Goal: Task Accomplishment & Management: Manage account settings

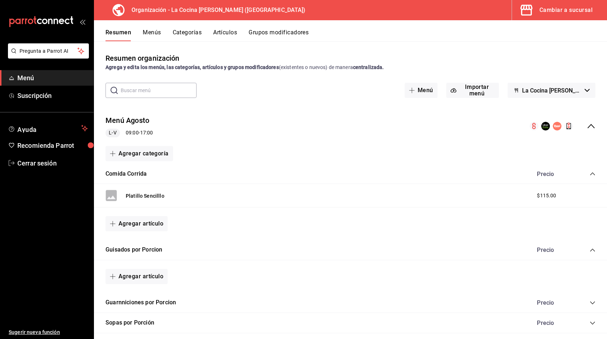
click at [151, 32] on button "Menús" at bounding box center [152, 35] width 18 height 12
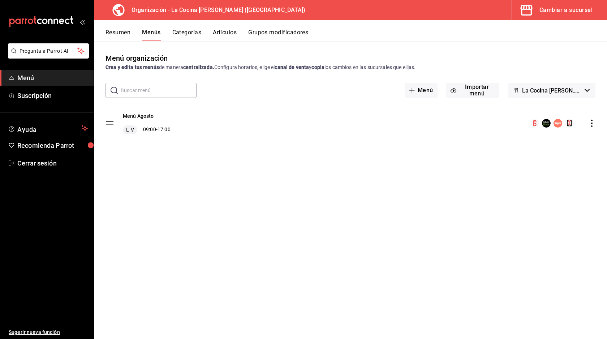
click at [185, 130] on div "Menú Agosto L-V 09:00 - 17:00" at bounding box center [350, 123] width 513 height 39
click at [129, 114] on button "Menú Agosto" at bounding box center [138, 115] width 31 height 7
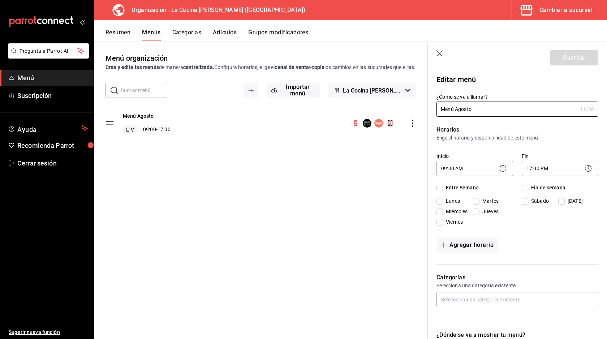
checkbox input "true"
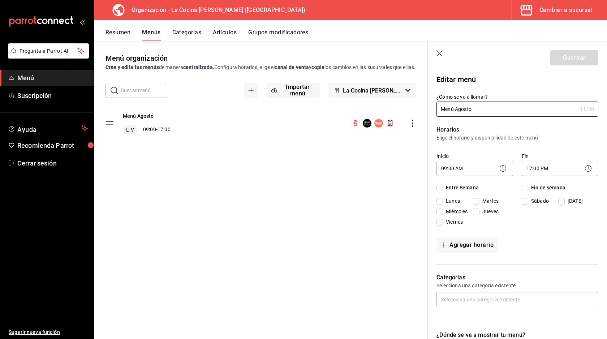
checkbox input "true"
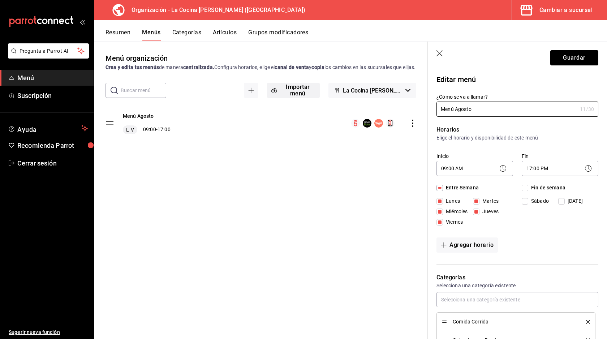
click at [300, 95] on button "Importar menú" at bounding box center [293, 90] width 53 height 15
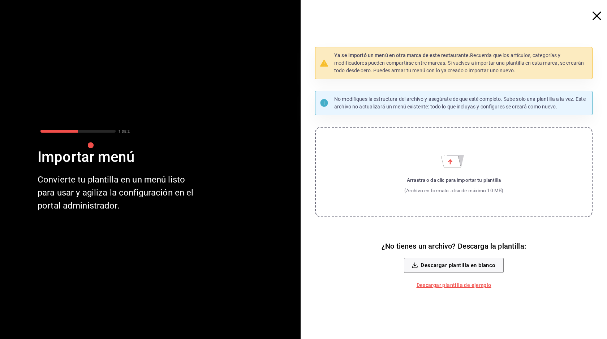
click at [450, 166] on icon "Importar menú" at bounding box center [451, 161] width 20 height 12
click at [0, 0] on input "Arrastra o da clic para importar tu plantilla (Archivo en formato .xlsx de máxi…" at bounding box center [0, 0] width 0 height 0
click at [453, 163] on icon "Importar menú" at bounding box center [451, 161] width 20 height 12
click at [0, 0] on input "Arrastra o da clic para importar tu plantilla (Archivo en formato .xlsx de máxi…" at bounding box center [0, 0] width 0 height 0
click at [595, 15] on icon "button" at bounding box center [597, 16] width 9 height 9
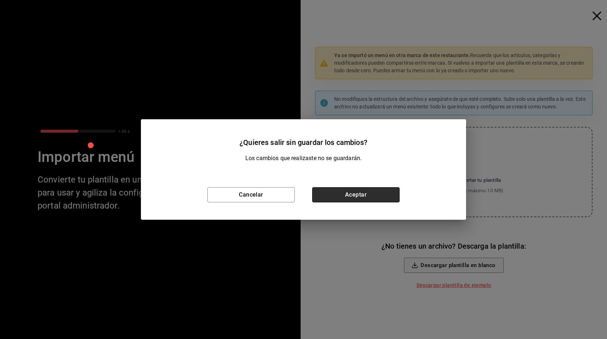
click at [340, 190] on button "Aceptar" at bounding box center [355, 194] width 87 height 15
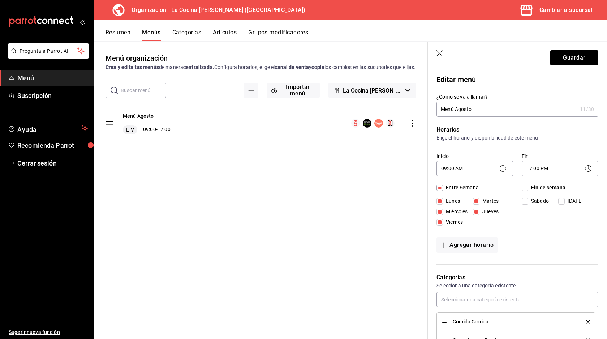
click at [171, 133] on div "L-V 09:00 - 17:00" at bounding box center [147, 129] width 48 height 9
click at [145, 134] on div "L-V 09:00 - 17:00" at bounding box center [147, 129] width 48 height 9
click at [144, 120] on button "Menú Agosto" at bounding box center [138, 115] width 31 height 7
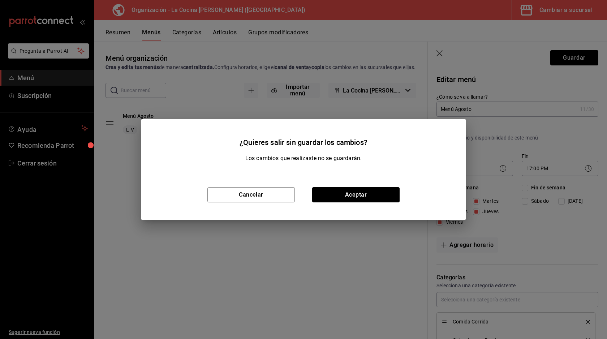
click at [363, 205] on div "Cancelar Aceptar" at bounding box center [303, 195] width 325 height 50
click at [249, 197] on button "Cancelar" at bounding box center [251, 194] width 87 height 15
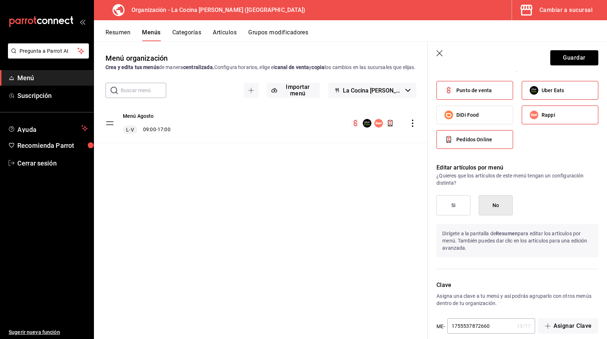
scroll to position [373, 0]
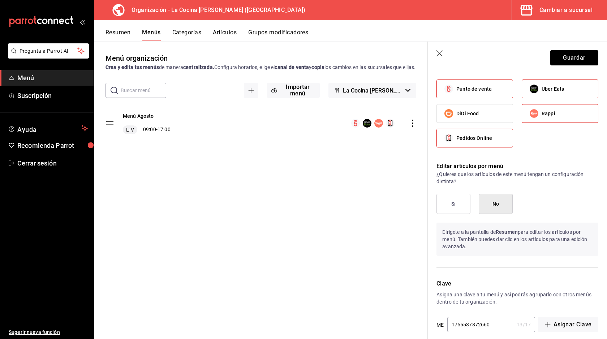
click at [451, 206] on button "Si" at bounding box center [454, 204] width 34 height 20
click at [500, 205] on button "No" at bounding box center [496, 204] width 34 height 20
click at [559, 55] on button "Guardar" at bounding box center [575, 57] width 48 height 15
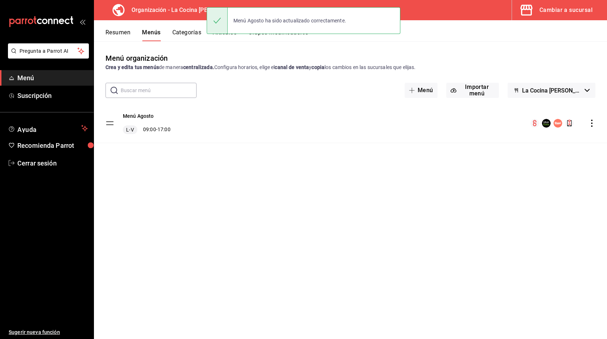
click at [176, 31] on button "Categorías" at bounding box center [186, 35] width 29 height 12
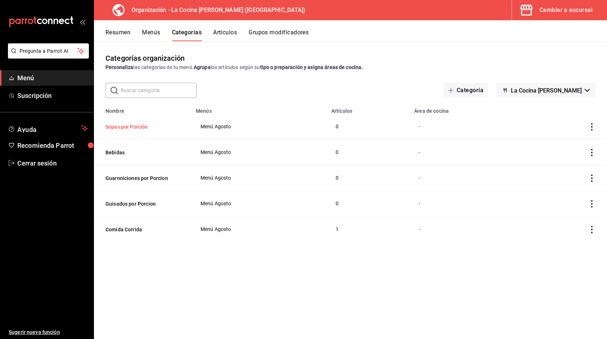
click at [136, 124] on button "Sopas por Porción" at bounding box center [142, 126] width 72 height 7
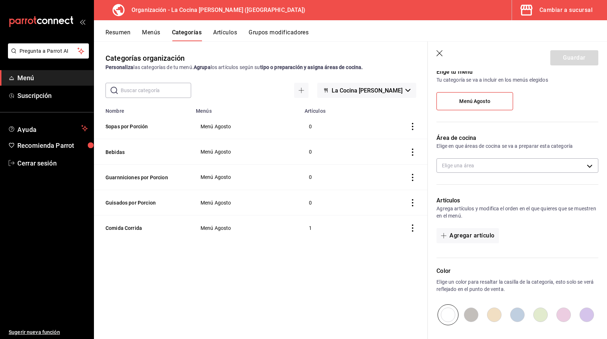
scroll to position [90, 0]
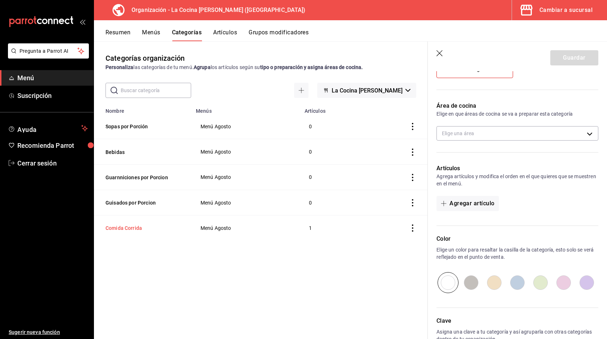
click at [134, 229] on button "Comida Corrida" at bounding box center [142, 228] width 72 height 7
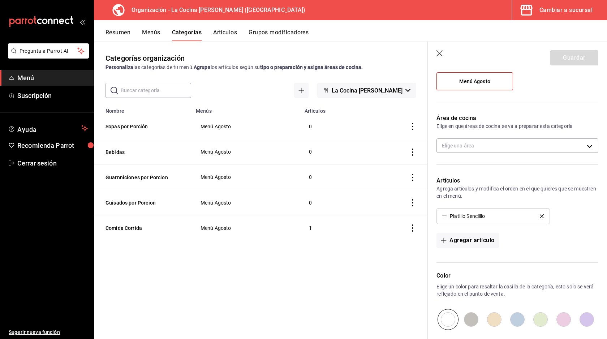
scroll to position [79, 0]
click at [480, 213] on div "Platillo Sencilllo" at bounding box center [467, 214] width 35 height 5
click at [232, 31] on button "Artículos" at bounding box center [225, 35] width 24 height 12
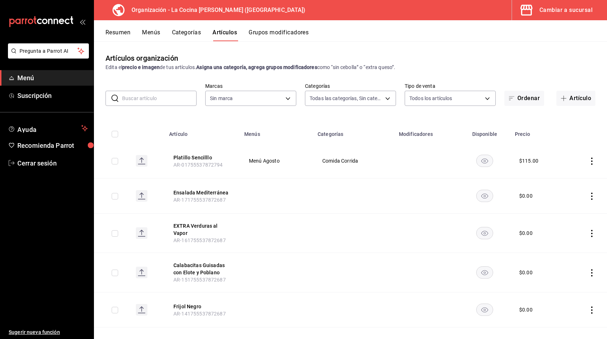
type input "e1c8fb2b-c8db-4488-8449-941851de8317,3657785a-0563-4e0c-beaf-6ae1b1b3c683,249c5…"
type input "8286300d-6a08-4e52-a91b-27438cfe30f3"
click at [199, 157] on button "Platillo Sencilllo" at bounding box center [203, 157] width 58 height 7
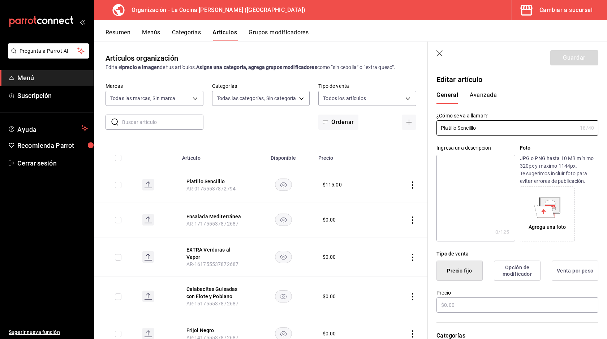
type input "$115.00"
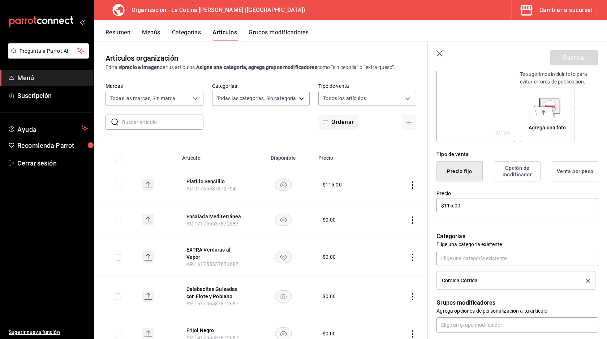
scroll to position [103, 0]
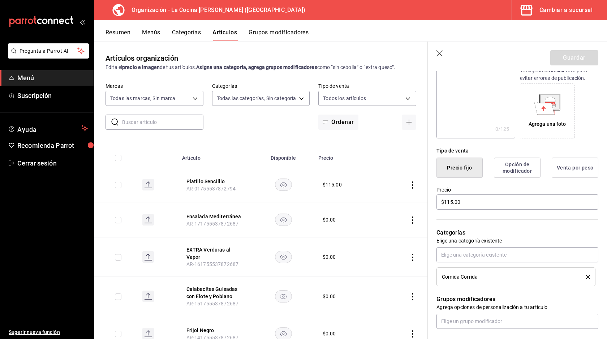
click at [517, 171] on button "Opción de modificador" at bounding box center [517, 168] width 47 height 20
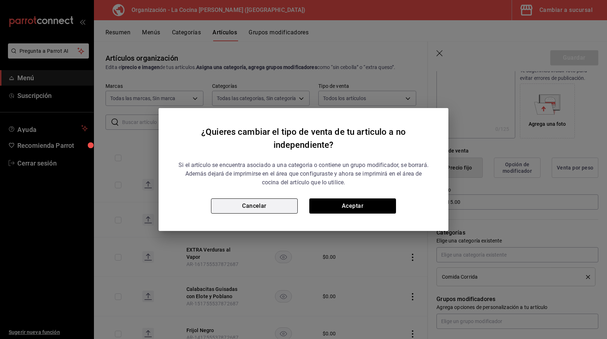
click at [287, 212] on button "Cancelar" at bounding box center [254, 205] width 87 height 15
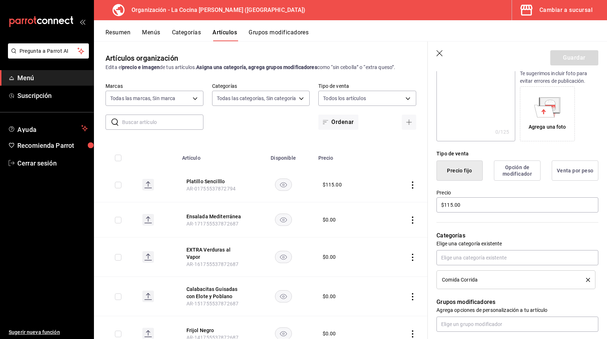
scroll to position [35, 0]
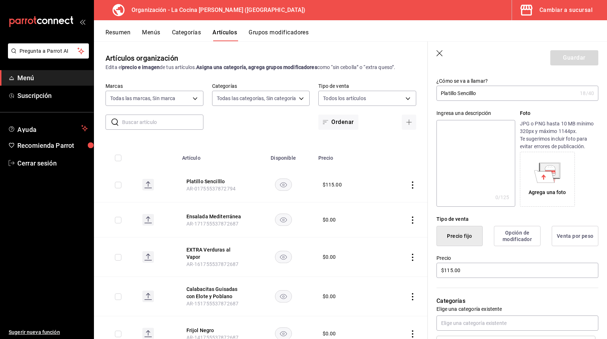
click at [197, 31] on button "Categorías" at bounding box center [186, 35] width 29 height 12
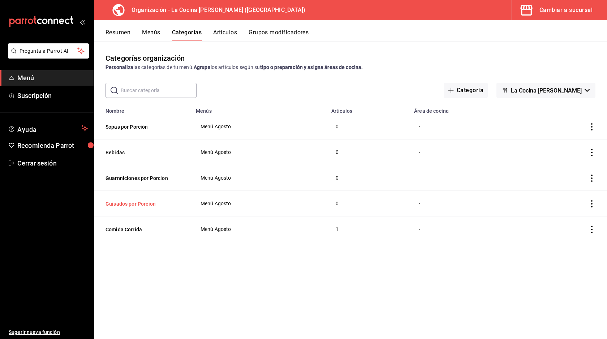
click at [133, 204] on button "Guisados por Porcion" at bounding box center [142, 203] width 72 height 7
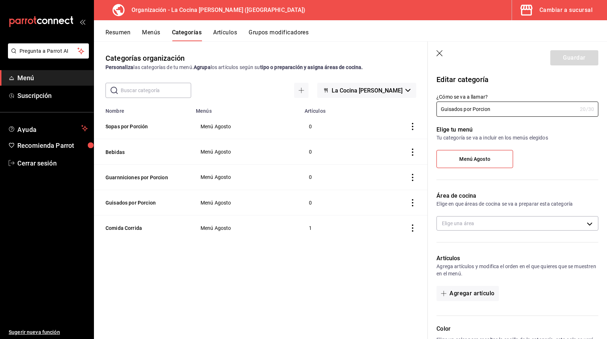
scroll to position [21, 0]
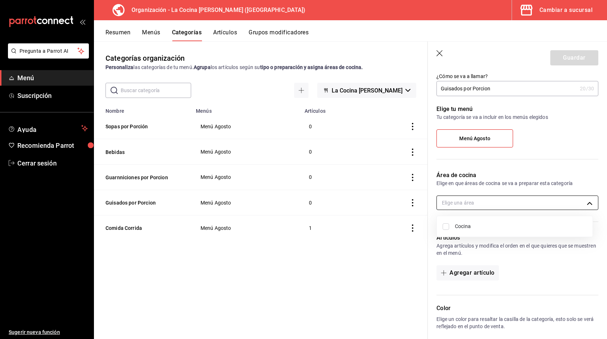
click at [473, 204] on body "Pregunta a Parrot AI Menú Suscripción Ayuda Recomienda Parrot Cerrar sesión Sug…" at bounding box center [303, 169] width 607 height 339
click at [445, 224] on input "checkbox" at bounding box center [446, 226] width 7 height 7
checkbox input "true"
type input "fb0a0d59-5434-4c09-ae23-71ea12fcd57a"
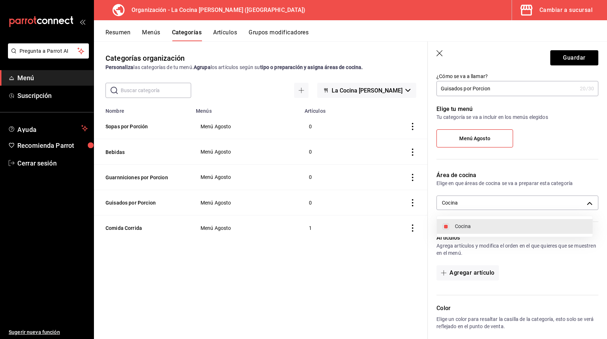
click at [485, 245] on div at bounding box center [303, 169] width 607 height 339
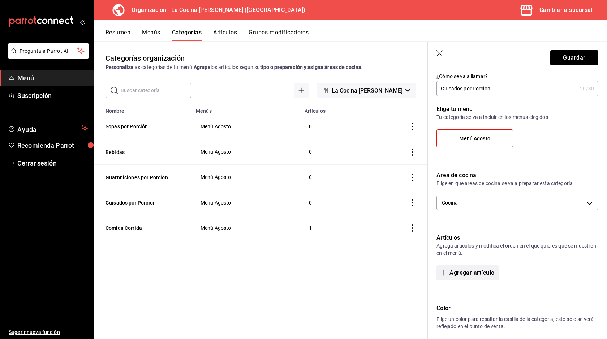
click at [443, 274] on icon "button" at bounding box center [444, 273] width 6 height 6
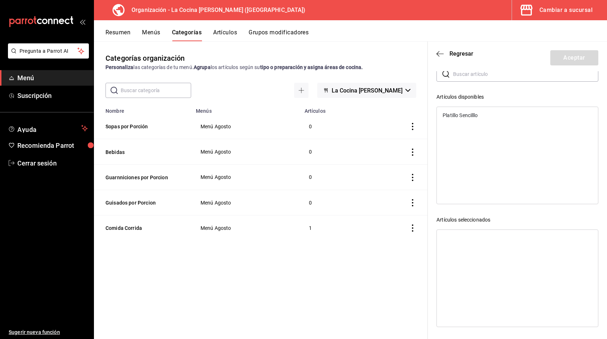
scroll to position [0, 0]
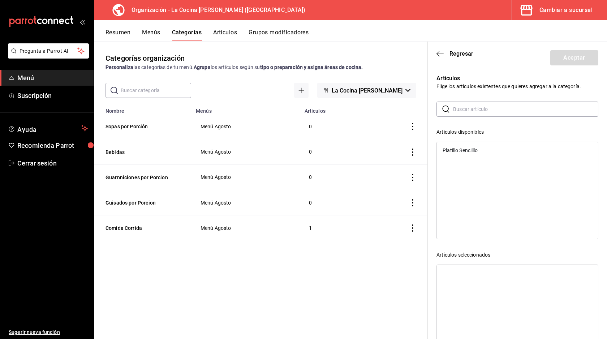
click at [581, 64] on header "Regresar Aceptar" at bounding box center [517, 57] width 179 height 30
click at [456, 54] on span "Regresar" at bounding box center [462, 53] width 24 height 7
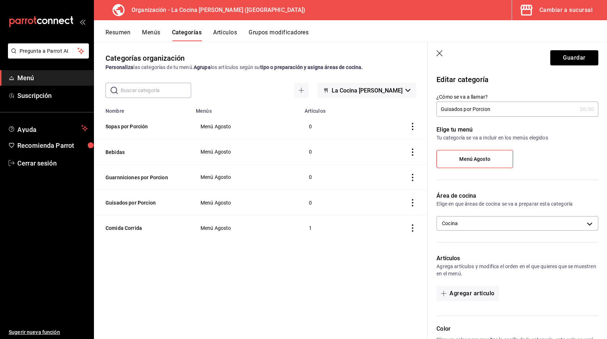
click at [227, 33] on button "Artículos" at bounding box center [225, 35] width 24 height 12
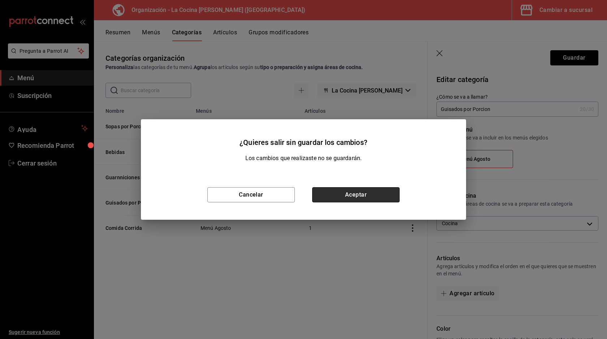
click at [359, 194] on button "Aceptar" at bounding box center [355, 194] width 87 height 15
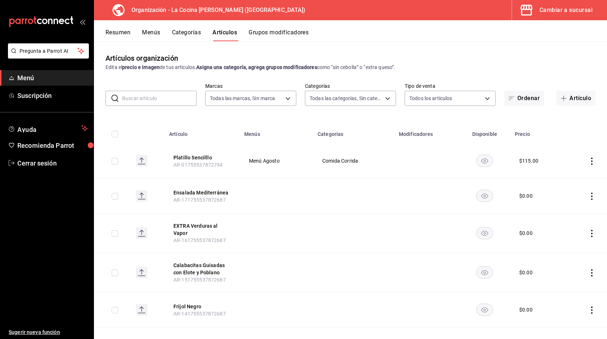
type input "8286300d-6a08-4e52-a91b-27438cfe30f3"
type input "e1c8fb2b-c8db-4488-8449-941851de8317,3657785a-0563-4e0c-beaf-6ae1b1b3c683,249c5…"
click at [201, 198] on span "AR-171755537872687" at bounding box center [200, 200] width 52 height 6
click at [191, 192] on button "Ensalada Mediterránea" at bounding box center [203, 192] width 58 height 7
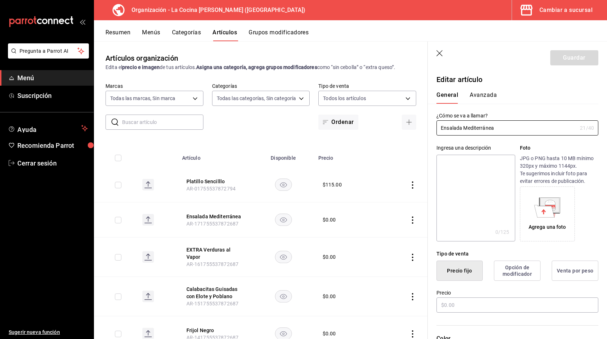
type input "$0.00"
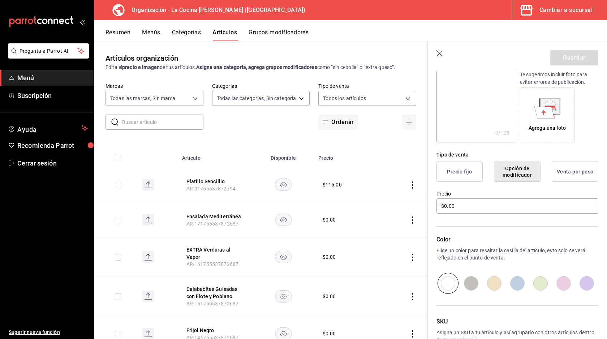
scroll to position [145, 0]
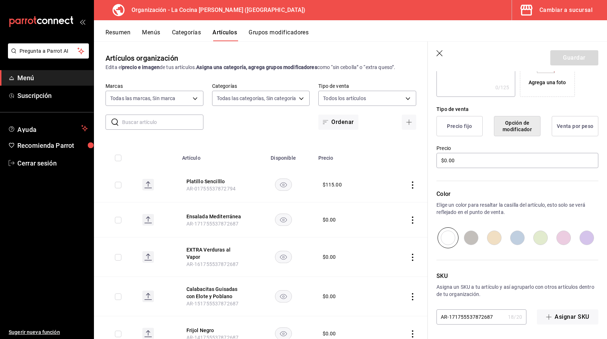
click at [246, 131] on div "Artículos organización Edita el precio e imagen de tus artículos. Asigna una ca…" at bounding box center [261, 190] width 334 height 298
click at [406, 124] on icon "button" at bounding box center [409, 122] width 6 height 6
type input "AR-1756227629806"
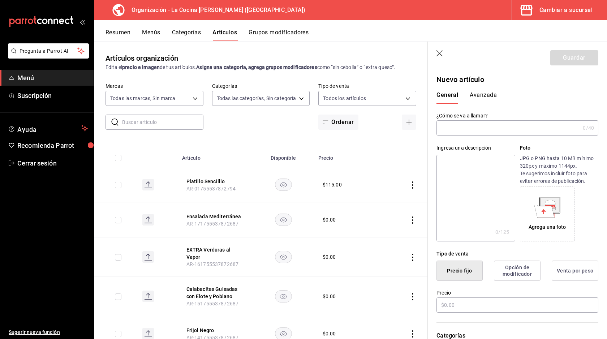
click at [511, 127] on input "text" at bounding box center [509, 128] width 144 height 14
type input "Picadillo de Res"
click at [521, 272] on button "Opción de modificador" at bounding box center [517, 271] width 47 height 20
click at [467, 270] on button "Precio fijo" at bounding box center [460, 271] width 46 height 20
click at [514, 269] on button "Opción de modificador" at bounding box center [517, 271] width 47 height 20
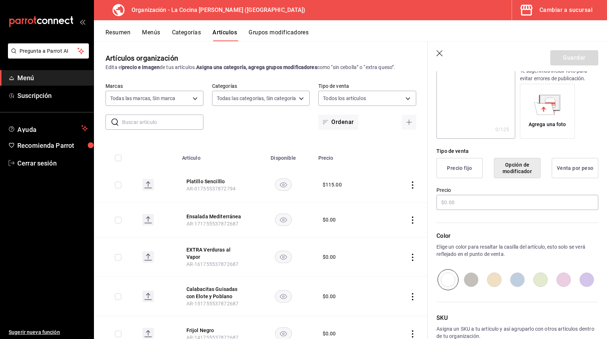
scroll to position [96, 0]
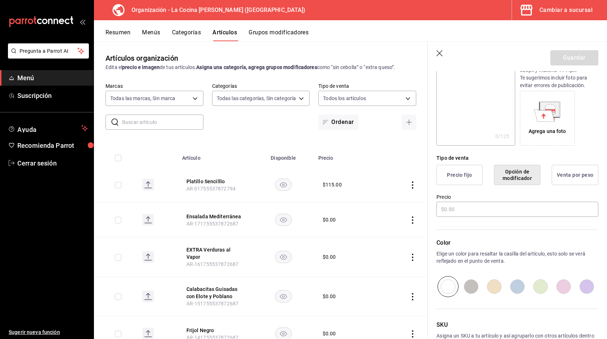
click at [460, 173] on button "Precio fijo" at bounding box center [460, 175] width 46 height 20
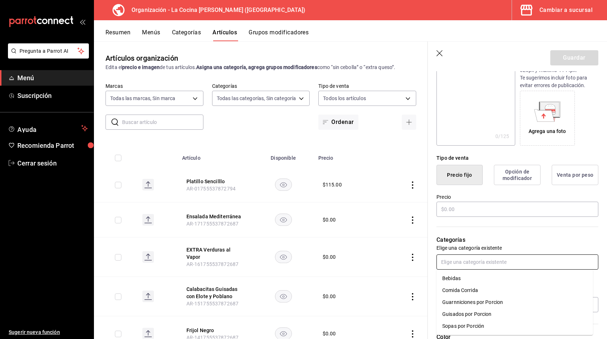
click at [496, 264] on input "text" at bounding box center [518, 262] width 162 height 15
click at [467, 316] on li "Guisados por Porcion" at bounding box center [515, 314] width 157 height 12
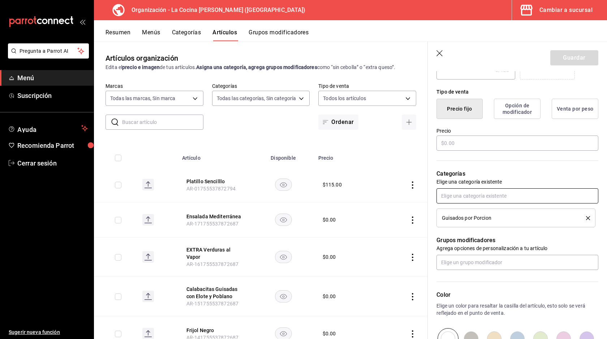
scroll to position [165, 0]
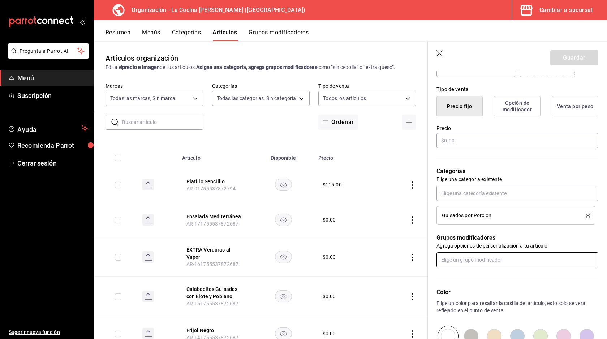
click at [492, 259] on input "text" at bounding box center [518, 259] width 162 height 15
click at [488, 239] on p "Grupos modificadores" at bounding box center [518, 238] width 162 height 9
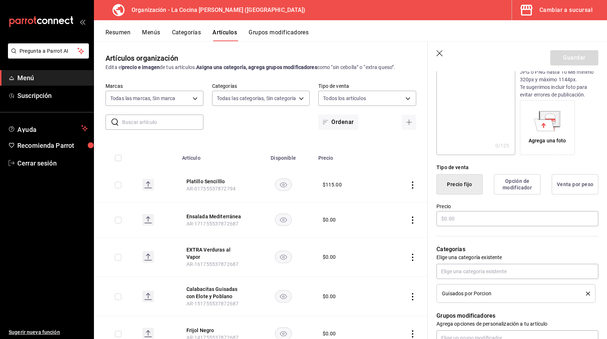
scroll to position [90, 0]
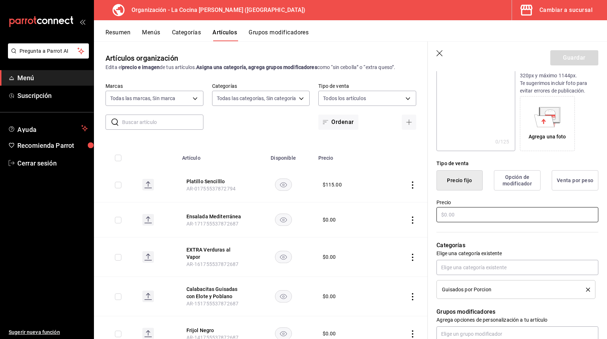
click at [490, 216] on input "text" at bounding box center [518, 214] width 162 height 15
type input "$45.00"
click at [583, 56] on button "Guardar" at bounding box center [575, 57] width 48 height 15
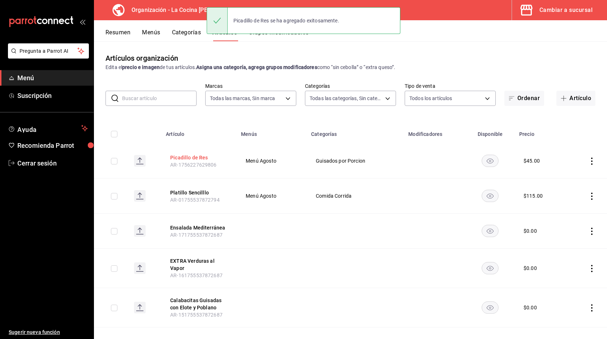
click at [213, 159] on button "Picadillo de Res" at bounding box center [199, 157] width 58 height 7
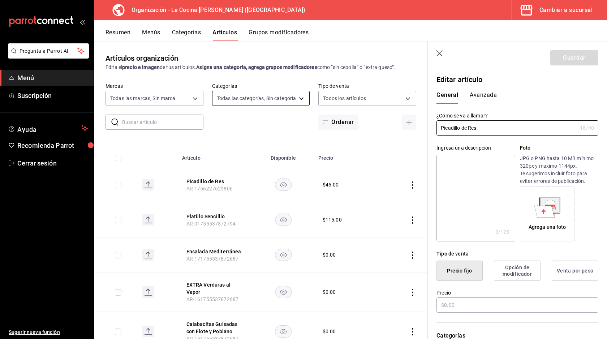
type input "$45.00"
click at [272, 38] on button "Grupos modificadores" at bounding box center [279, 35] width 60 height 12
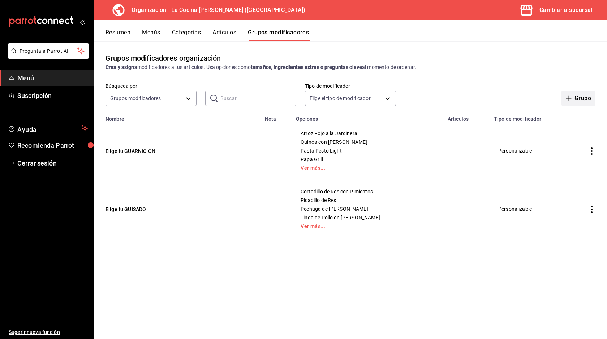
click at [585, 99] on button "Grupo" at bounding box center [579, 98] width 34 height 15
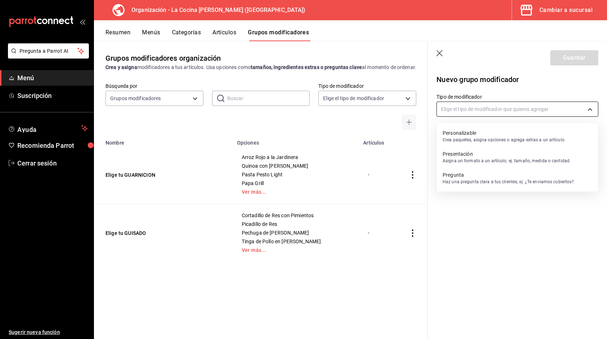
click at [506, 111] on body "Pregunta a Parrot AI Menú Suscripción Ayuda Recomienda Parrot Cerrar sesión Sug…" at bounding box center [303, 169] width 607 height 339
click at [475, 159] on p "Asigna un formato a un artículo; ej. tamaño, medida o cantidad." at bounding box center [507, 161] width 128 height 7
type input "PRESENTATION"
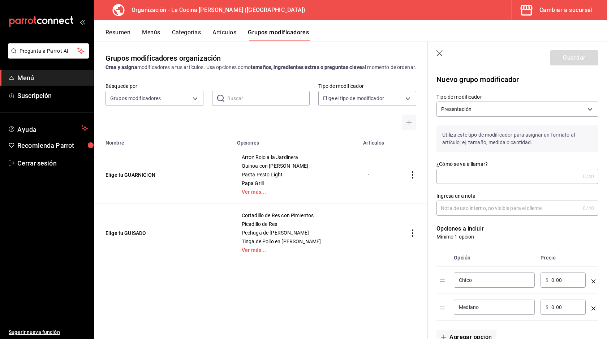
click at [474, 178] on input "¿Cómo se va a llamar?" at bounding box center [509, 176] width 144 height 14
type input "Elige el tamaño"
click at [483, 206] on input "Ingresa una nota" at bounding box center [509, 208] width 144 height 14
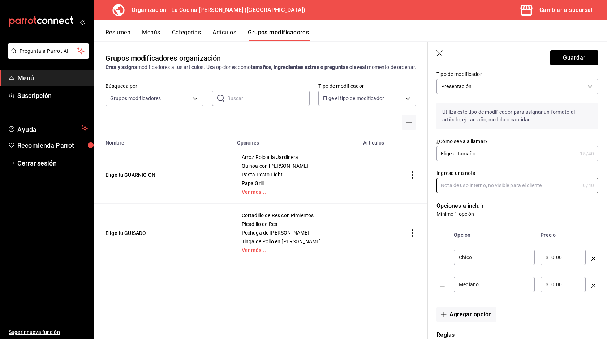
scroll to position [24, 0]
click at [494, 153] on input "Elige el tamaño" at bounding box center [507, 152] width 141 height 14
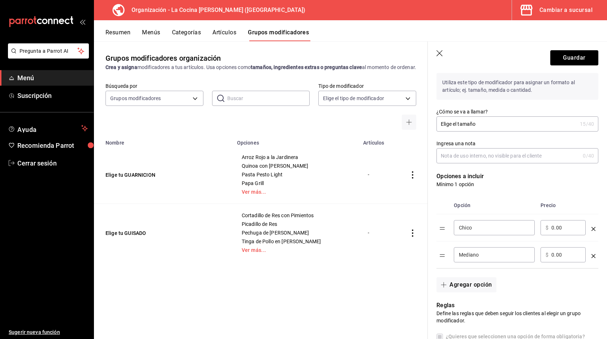
click at [501, 232] on div "Chico ​" at bounding box center [494, 227] width 81 height 15
drag, startPoint x: 480, startPoint y: 228, endPoint x: 422, endPoint y: 227, distance: 58.6
click at [422, 227] on main "Grupos modificadores organización Crea y asigna modificadores a tus artículos. …" at bounding box center [350, 190] width 513 height 298
type input "250ml"
click at [563, 229] on input "0.00" at bounding box center [566, 227] width 29 height 7
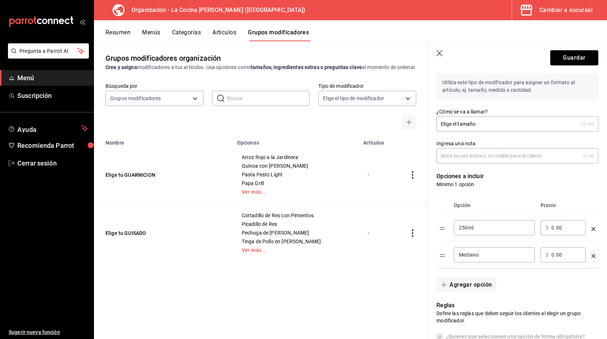
click at [563, 229] on input "0.00" at bounding box center [566, 227] width 29 height 7
type input "45.00"
click at [504, 262] on div "Mediano ​" at bounding box center [494, 254] width 81 height 15
click at [497, 254] on input "Mediano" at bounding box center [494, 254] width 71 height 7
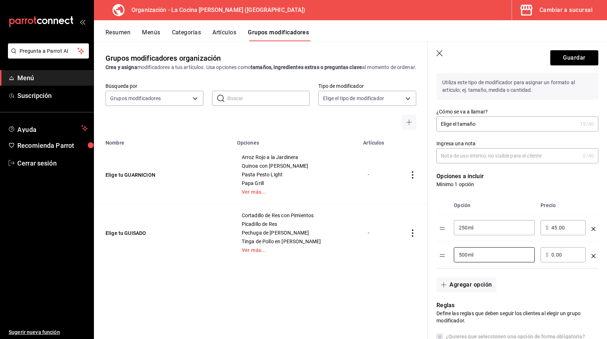
type input "500ml"
click at [571, 257] on input "0.00" at bounding box center [566, 254] width 29 height 7
type input "90.00"
click at [479, 283] on button "Agregar opción" at bounding box center [467, 284] width 60 height 15
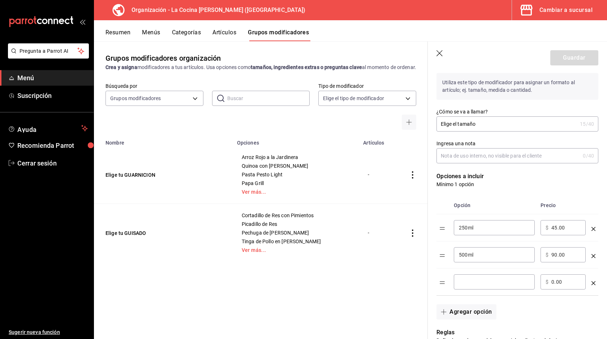
click at [478, 283] on input "optionsTable" at bounding box center [494, 281] width 71 height 7
type input "1000ml"
click at [567, 286] on input "0.00" at bounding box center [566, 281] width 29 height 7
type input "175.00"
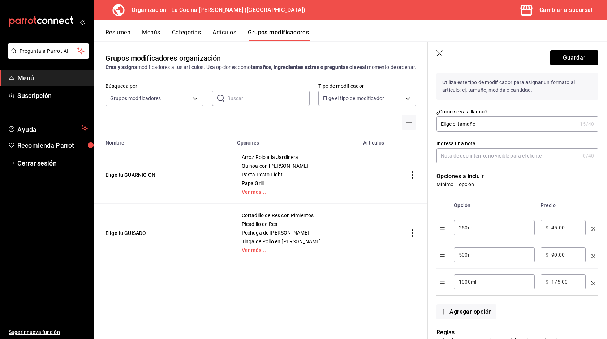
click at [565, 317] on div "Agregar opción" at bounding box center [513, 308] width 171 height 24
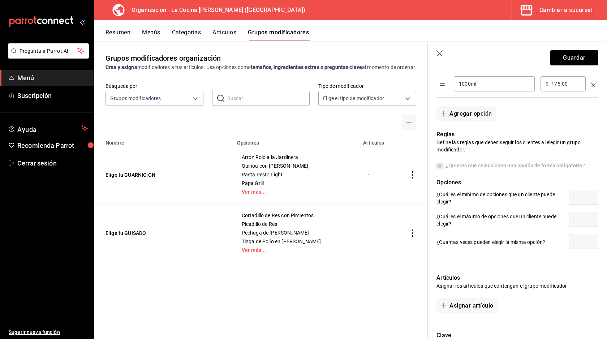
scroll to position [311, 0]
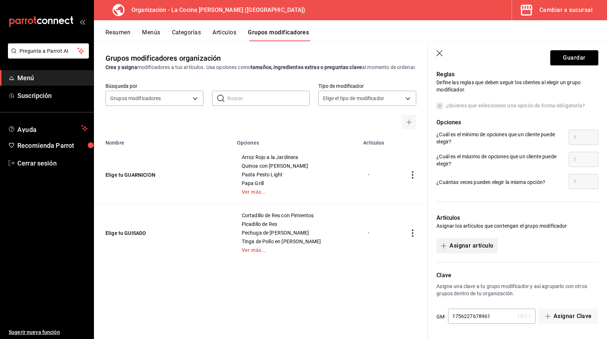
click at [480, 245] on button "Asignar artículo" at bounding box center [467, 245] width 61 height 15
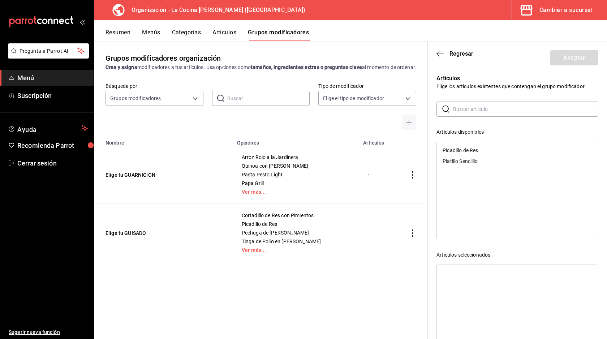
click at [469, 150] on div "Picadillo de Res" at bounding box center [460, 150] width 35 height 5
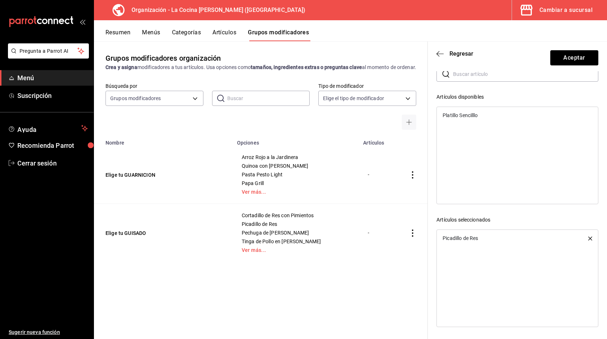
scroll to position [0, 0]
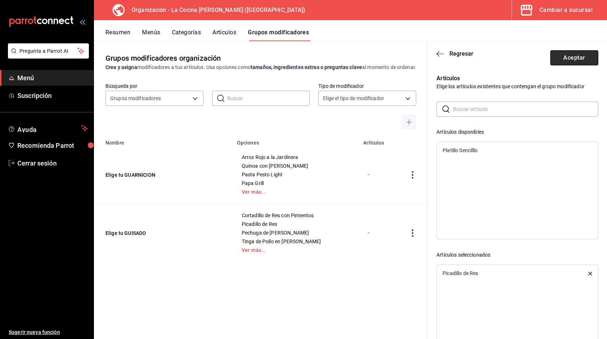
click at [565, 61] on button "Aceptar" at bounding box center [575, 57] width 48 height 15
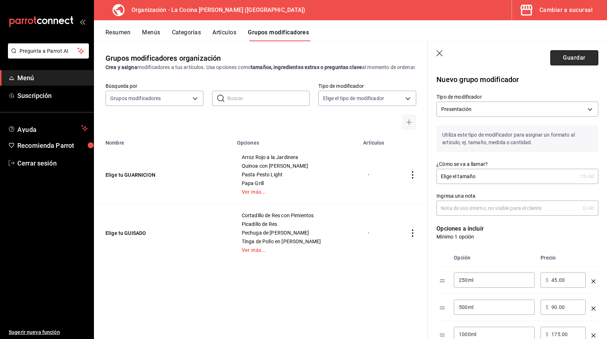
click at [585, 63] on button "Guardar" at bounding box center [575, 57] width 48 height 15
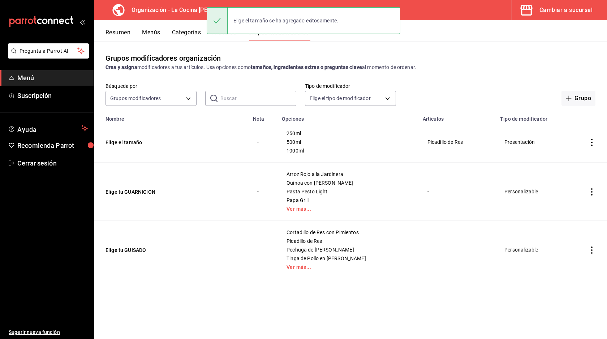
click at [468, 64] on div "Crea y asigna modificadores a tus artículos. Usa opciones como tamaños, ingredi…" at bounding box center [351, 68] width 490 height 8
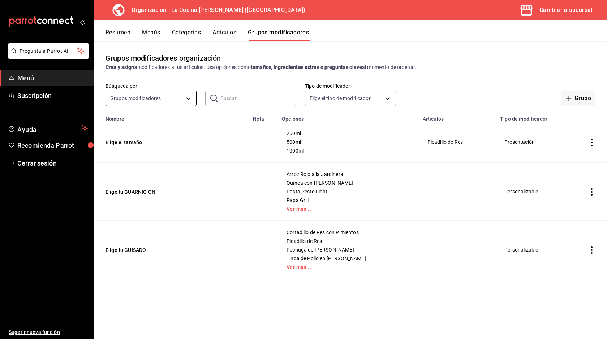
click at [190, 98] on body "Pregunta a Parrot AI Menú Suscripción Ayuda Recomienda Parrot Cerrar sesión Sug…" at bounding box center [303, 169] width 607 height 339
click at [190, 98] on div at bounding box center [303, 169] width 607 height 339
click at [173, 94] on body "Pregunta a Parrot AI Menú Suscripción Ayuda Recomienda Parrot Cerrar sesión Sug…" at bounding box center [303, 169] width 607 height 339
click at [148, 136] on span "Opciones" at bounding box center [151, 137] width 79 height 8
click at [195, 80] on div "Grupos modificadores organización Crea y asigna modificadores a tus artículos. …" at bounding box center [350, 190] width 513 height 298
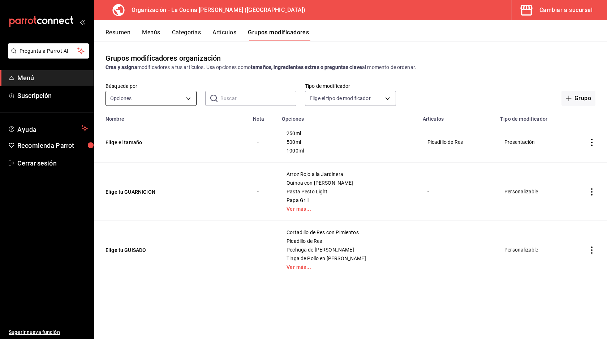
click at [184, 98] on body "Pregunta a Parrot AI Menú Suscripción Ayuda Recomienda Parrot Cerrar sesión Sug…" at bounding box center [303, 169] width 607 height 339
click at [177, 119] on span "Grupos modificadores" at bounding box center [151, 123] width 79 height 8
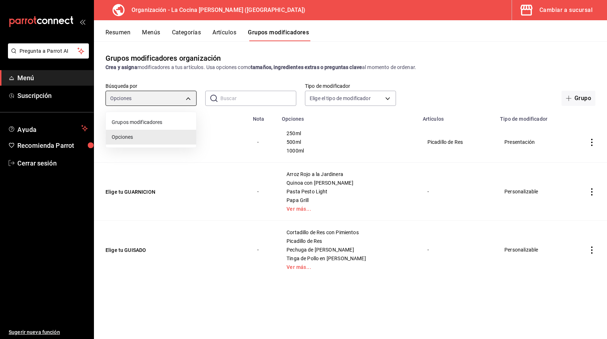
type input "GROUP"
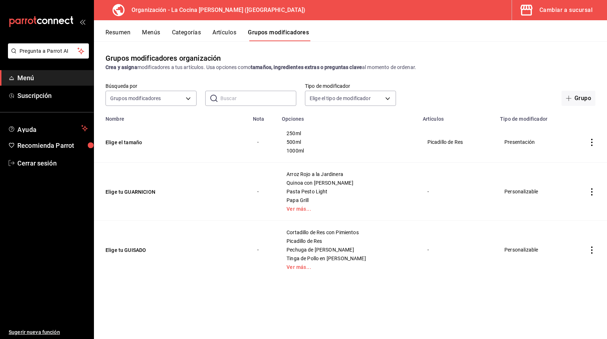
click at [219, 72] on div "Grupos modificadores organización Crea y asigna modificadores a tus artículos. …" at bounding box center [350, 190] width 513 height 298
click at [223, 34] on button "Artículos" at bounding box center [225, 35] width 24 height 12
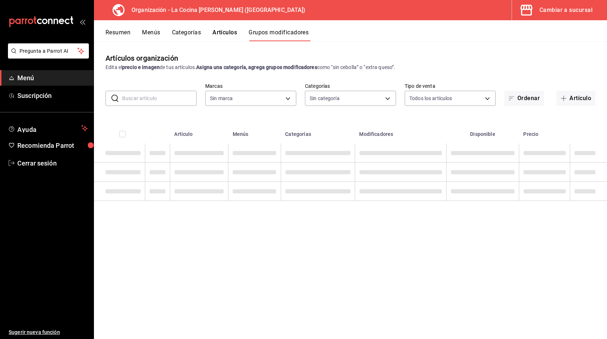
type input "8286300d-6a08-4e52-a91b-27438cfe30f3"
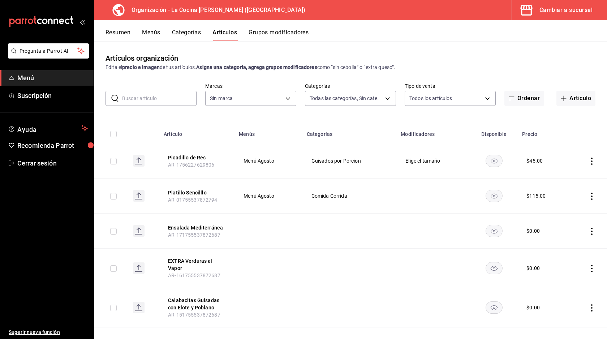
type input "e1c8fb2b-c8db-4488-8449-941851de8317,3657785a-0563-4e0c-beaf-6ae1b1b3c683,249c5…"
type input "8286300d-6a08-4e52-a91b-27438cfe30f3"
click at [163, 158] on th "Picadillo de Res AR-1756227629806" at bounding box center [196, 161] width 75 height 35
click at [183, 158] on button "Picadillo de Res" at bounding box center [197, 157] width 58 height 7
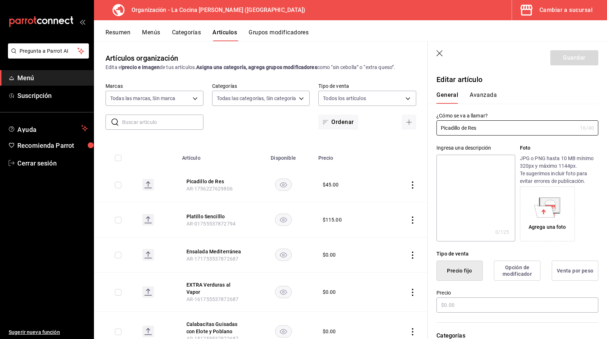
type input "$45.00"
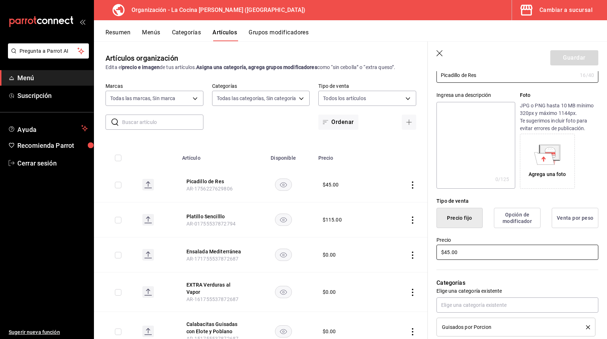
scroll to position [63, 0]
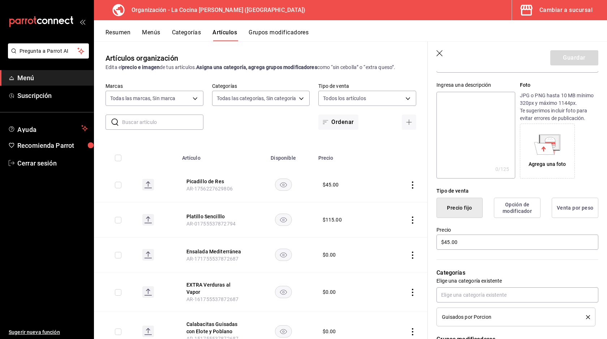
click at [514, 212] on button "Opción de modificador" at bounding box center [517, 208] width 47 height 20
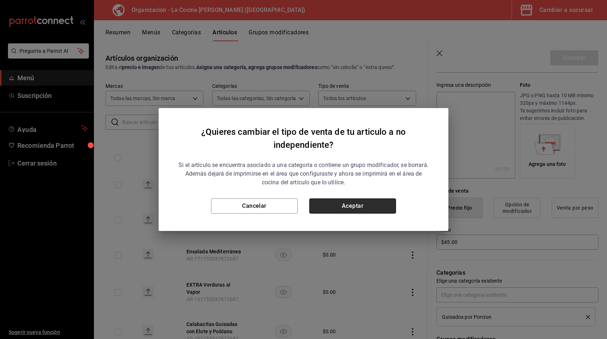
click at [366, 206] on button "Aceptar" at bounding box center [352, 205] width 87 height 15
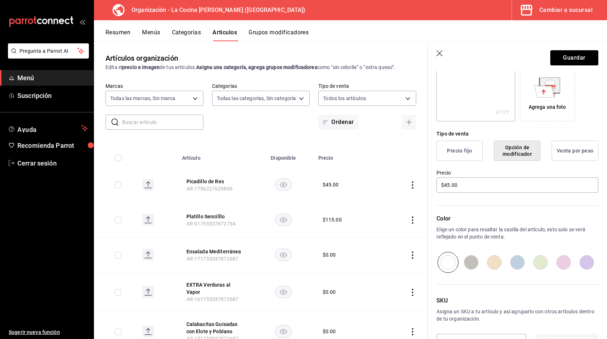
scroll to position [0, 0]
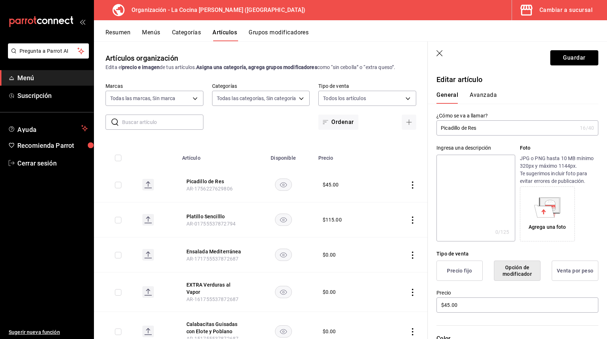
click at [581, 58] on button "Guardar" at bounding box center [575, 57] width 48 height 15
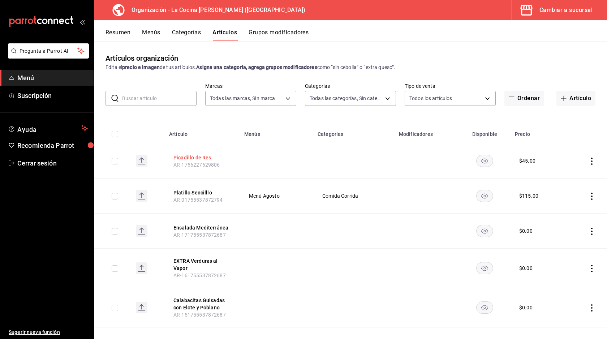
click at [198, 159] on button "Picadillo de Res" at bounding box center [203, 157] width 58 height 7
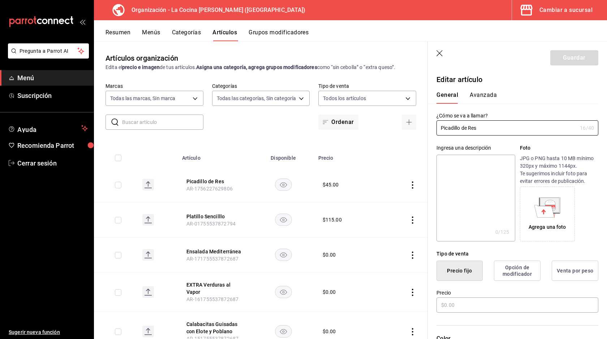
type input "$45.00"
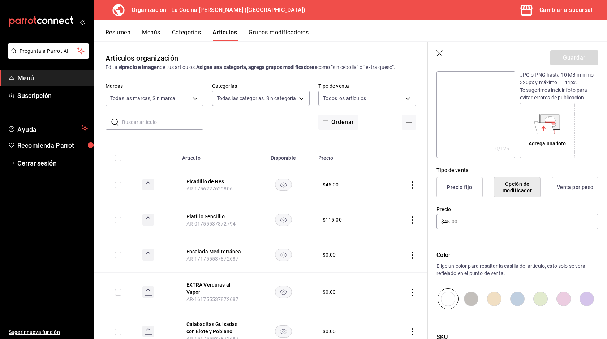
click at [268, 34] on button "Grupos modificadores" at bounding box center [279, 35] width 60 height 12
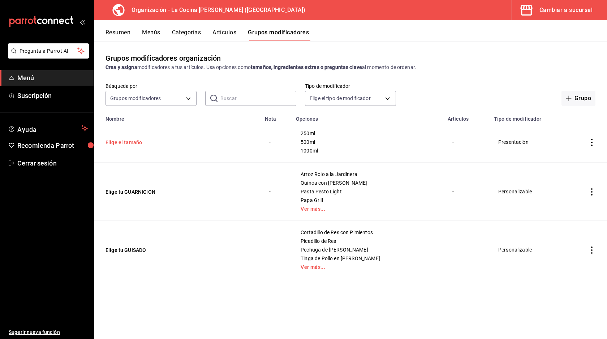
click at [122, 142] on button "Elige el tamaño" at bounding box center [149, 142] width 87 height 7
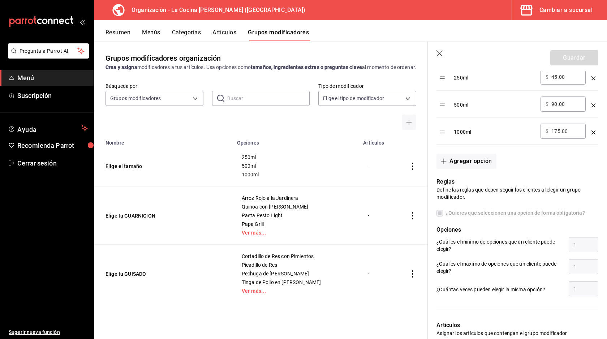
scroll to position [346, 0]
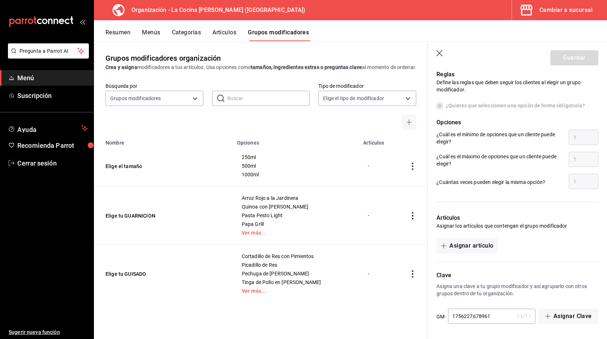
click at [479, 245] on button "Asignar artículo" at bounding box center [467, 245] width 61 height 15
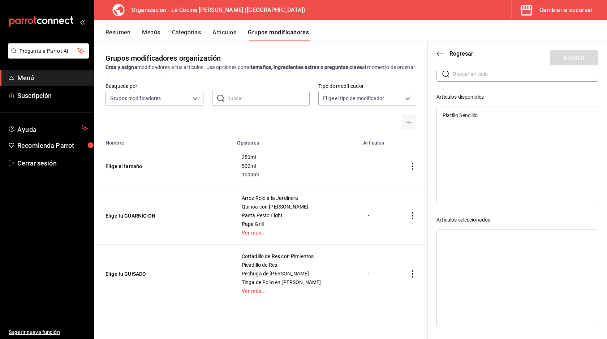
scroll to position [0, 0]
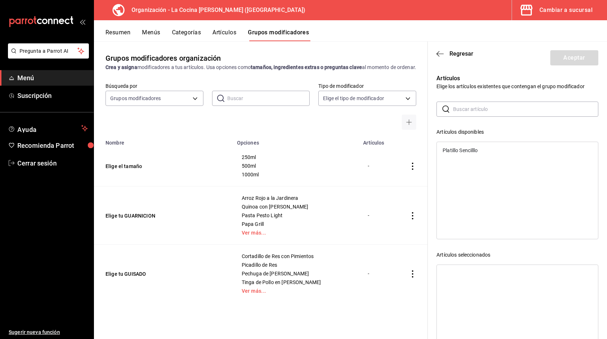
click at [441, 57] on header "Regresar Aceptar" at bounding box center [517, 57] width 179 height 30
click at [439, 51] on icon "button" at bounding box center [440, 54] width 7 height 7
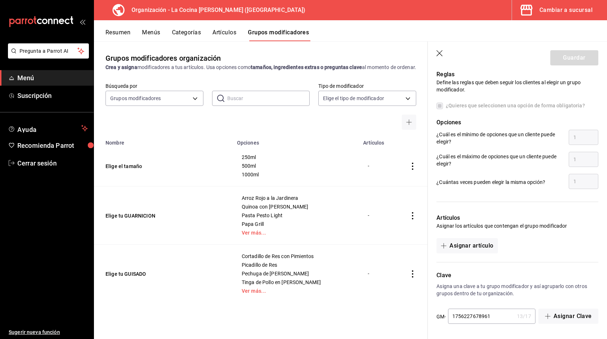
click at [227, 33] on button "Artículos" at bounding box center [225, 35] width 24 height 12
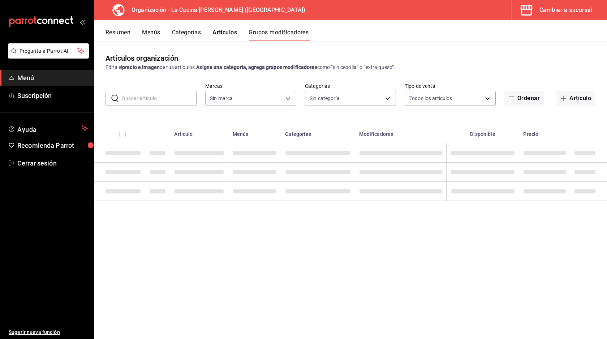
type input "8286300d-6a08-4e52-a91b-27438cfe30f3"
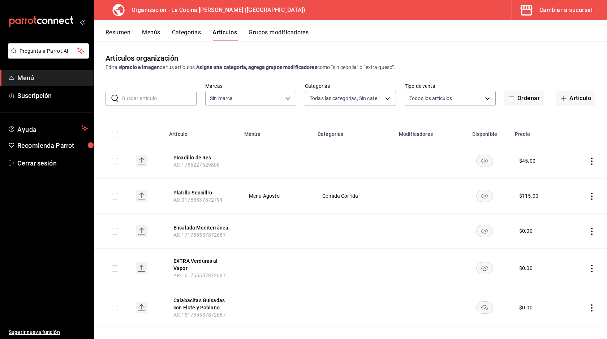
type input "e1c8fb2b-c8db-4488-8449-941851de8317,3657785a-0563-4e0c-beaf-6ae1b1b3c683,249c5…"
type input "8286300d-6a08-4e52-a91b-27438cfe30f3"
click at [83, 21] on icon "open_drawer_menu" at bounding box center [83, 22] width 6 height 6
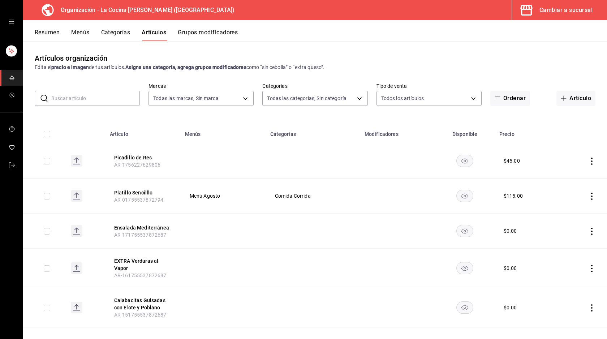
click at [46, 36] on button "Resumen" at bounding box center [47, 35] width 25 height 12
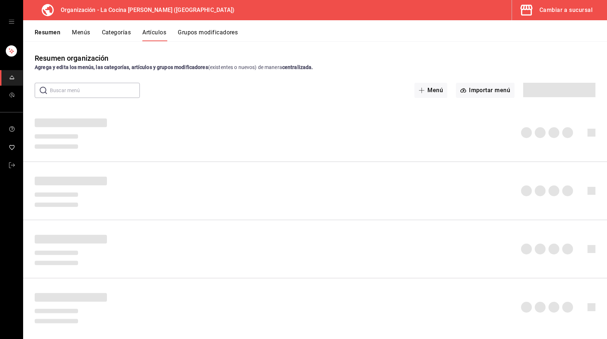
click at [11, 54] on rect "mailbox folders" at bounding box center [11, 51] width 11 height 11
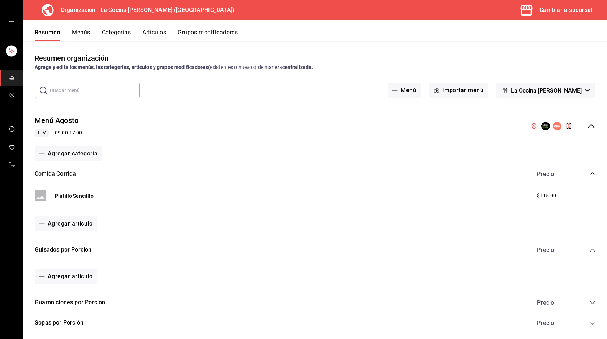
click at [9, 20] on icon "open drawer" at bounding box center [12, 22] width 6 height 6
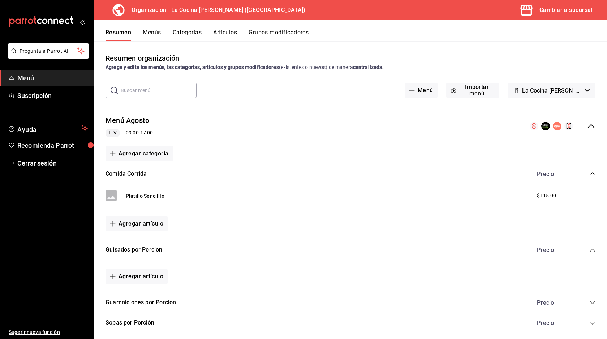
click at [155, 33] on button "Menús" at bounding box center [152, 35] width 18 height 12
